Goal: Navigation & Orientation: Go to known website

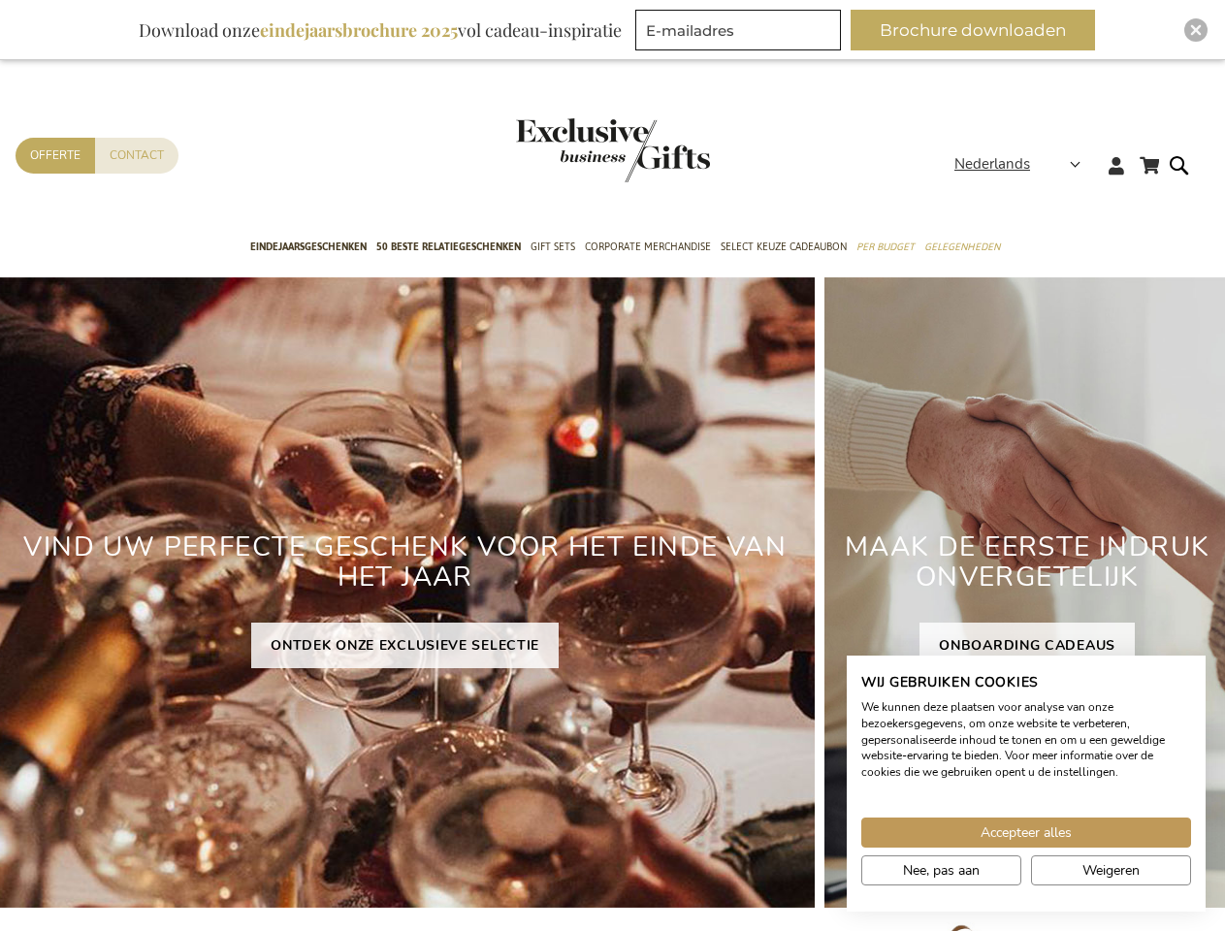
click at [612, 465] on div "VIND UW PERFECTE GESCHENK VOOR HET EINDE VAN HET JAAR ONTDEK ONZE EXCLUSIEVE SE…" at bounding box center [404, 592] width 819 height 630
click at [1023, 164] on span "Nederlands" at bounding box center [992, 164] width 76 height 22
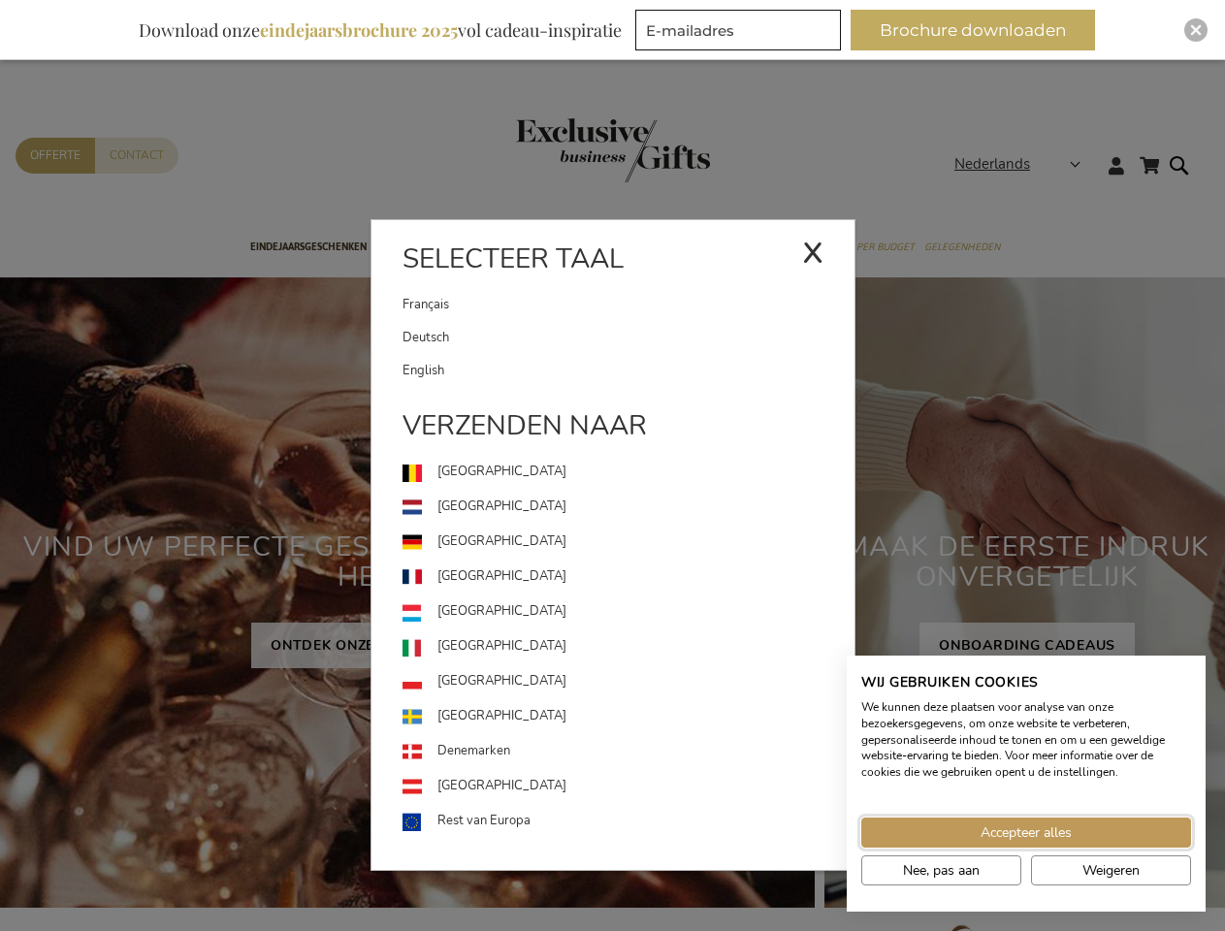
click at [1026, 832] on span "Accepteer alles" at bounding box center [1025, 832] width 91 height 20
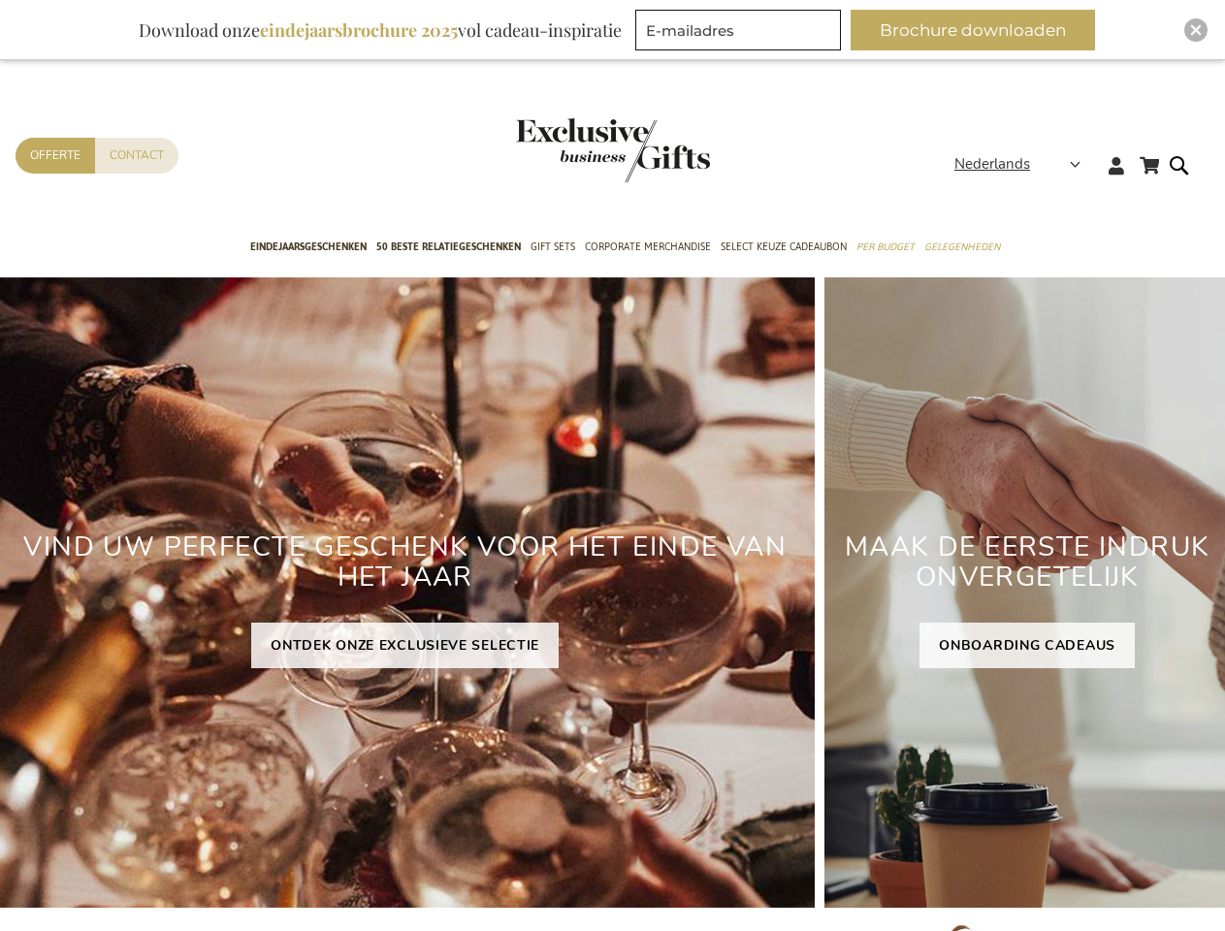
click at [941, 870] on div "MAAK DE EERSTE INDRUK ONVERGETELIJK ONBOARDING CADEAUS" at bounding box center [1026, 592] width 405 height 630
click at [1110, 870] on div "MAAK DE EERSTE INDRUK ONVERGETELIJK ONBOARDING CADEAUS" at bounding box center [1026, 592] width 405 height 630
click at [980, 30] on button "Brochure downloaden" at bounding box center [972, 30] width 244 height 41
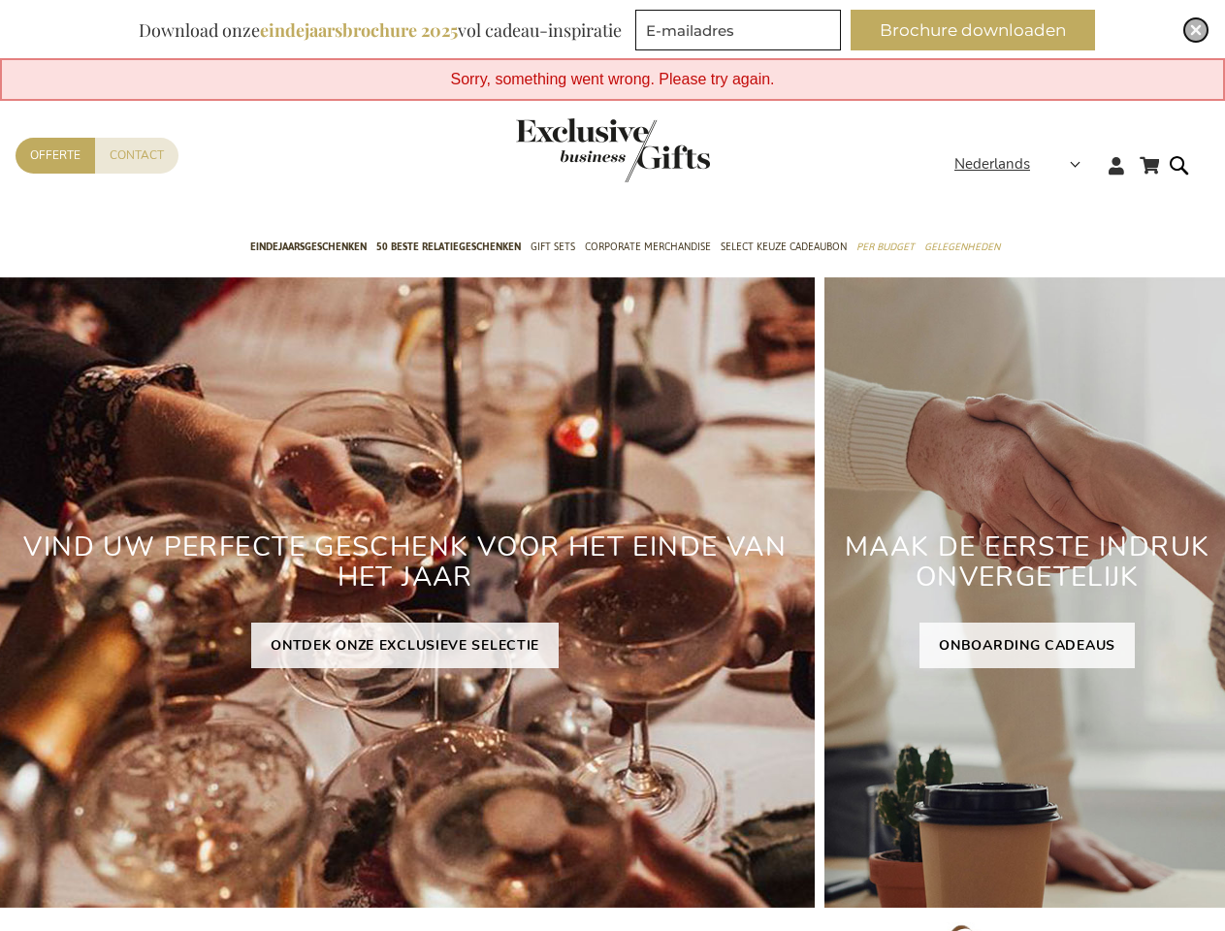
click at [1196, 30] on img "Close" at bounding box center [1196, 30] width 12 height 12
